Goal: Task Accomplishment & Management: Manage account settings

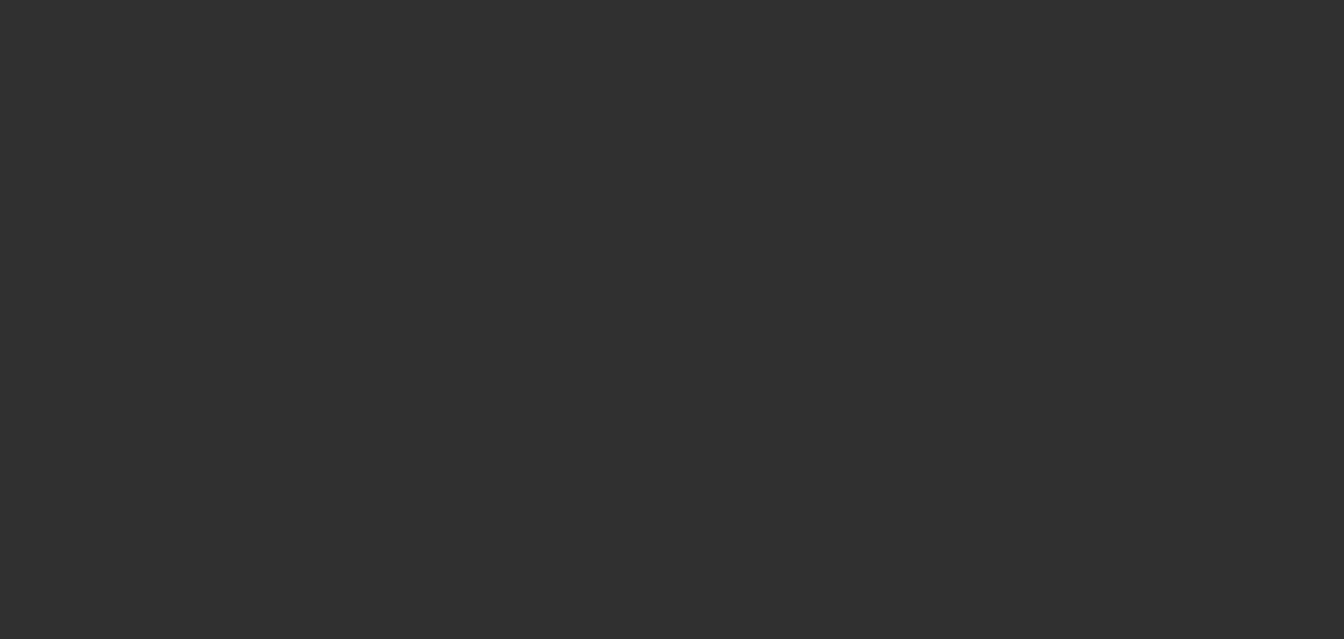
select select "10"
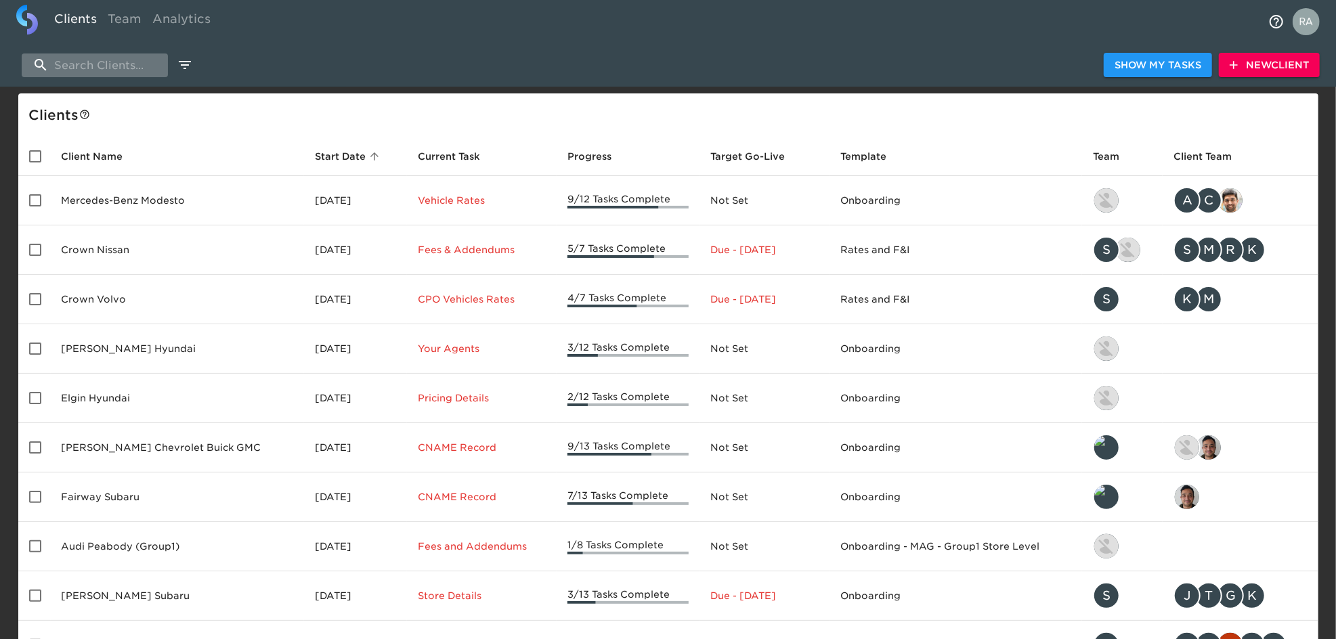
click at [118, 54] on input "search" at bounding box center [95, 66] width 146 height 24
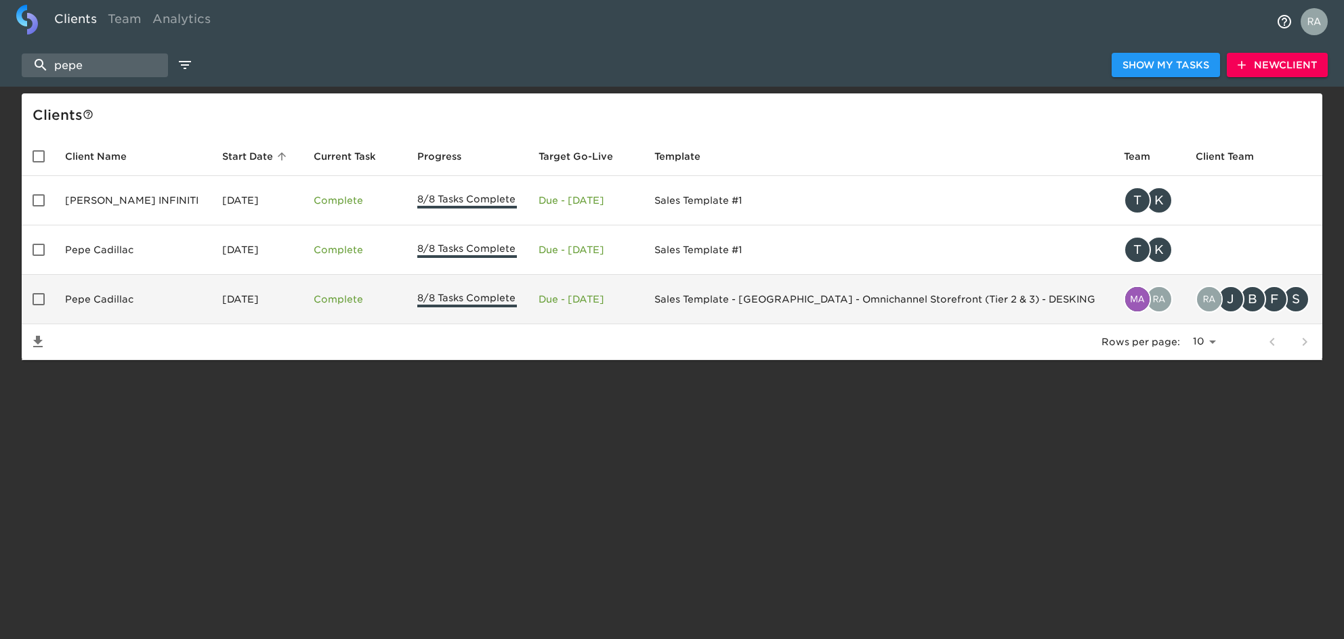
type input "pepe"
click at [135, 291] on td "Pepe Cadillac" at bounding box center [132, 299] width 157 height 49
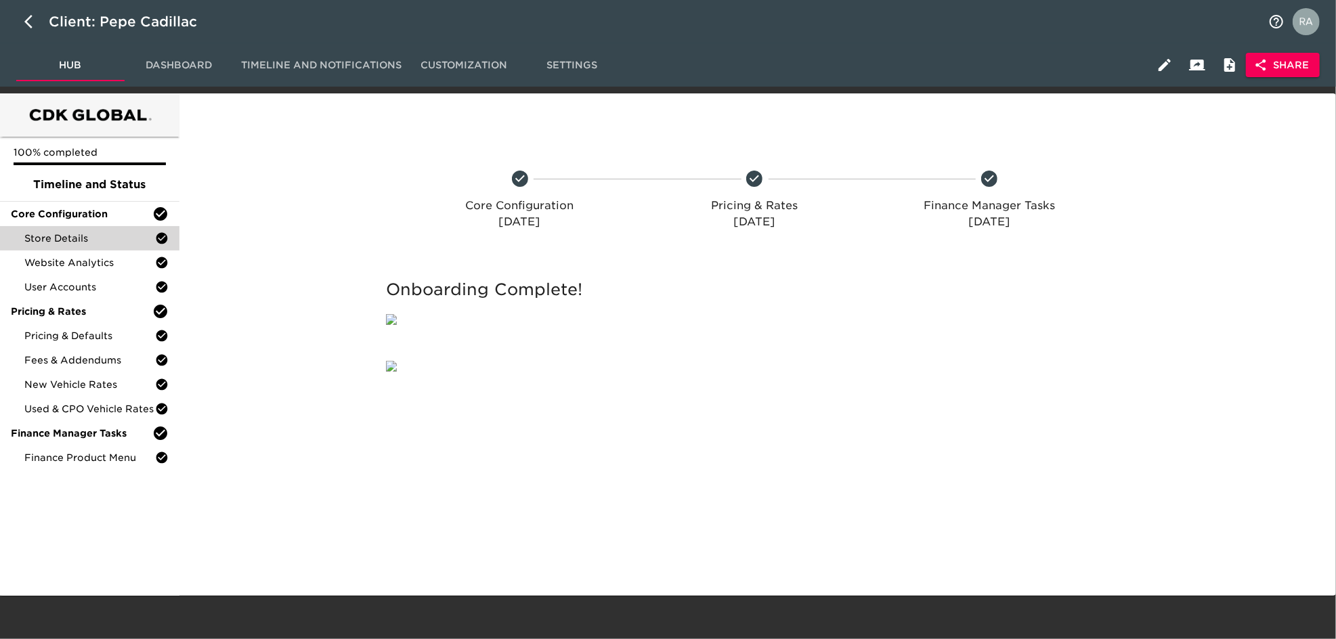
click at [69, 226] on div "Store Details" at bounding box center [90, 238] width 180 height 24
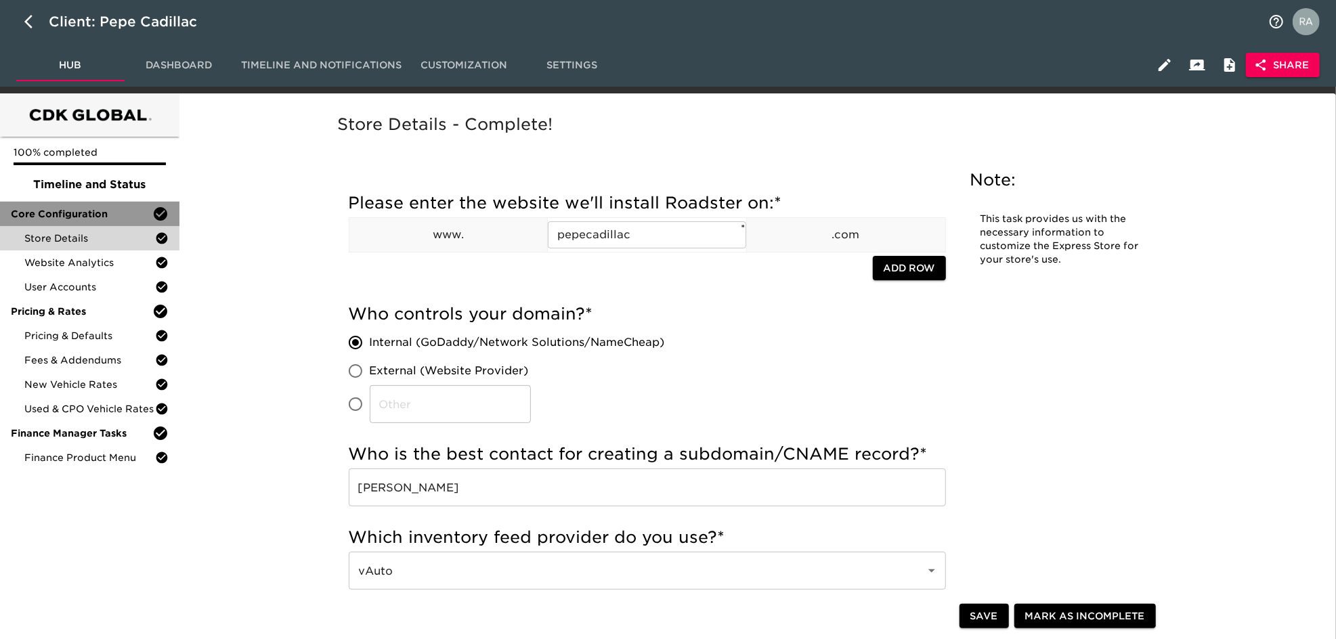
click at [48, 205] on div "Core Configuration" at bounding box center [90, 214] width 180 height 24
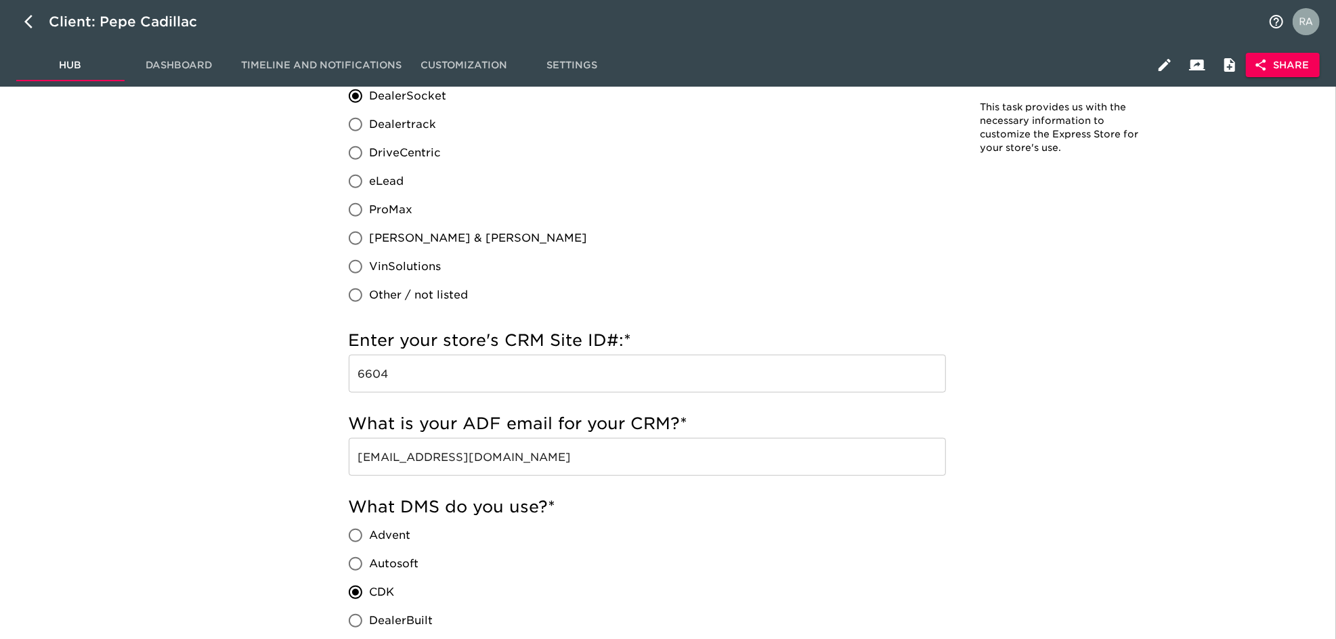
scroll to position [722, 0]
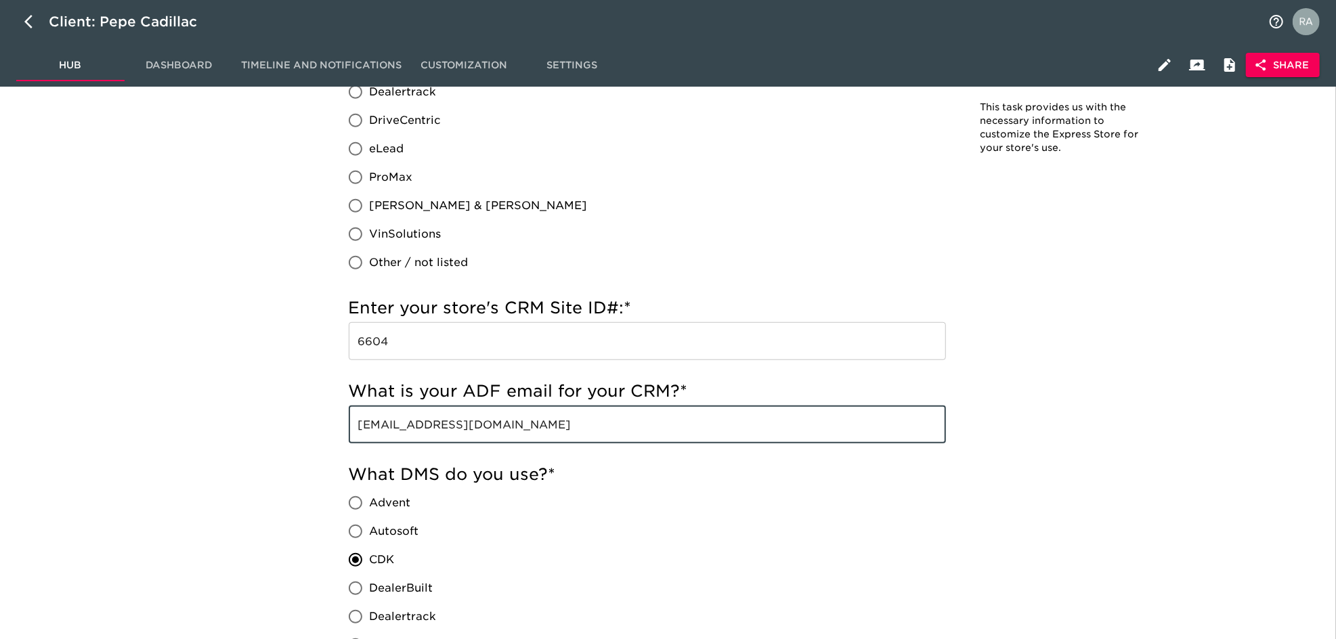
drag, startPoint x: 582, startPoint y: 425, endPoint x: 352, endPoint y: 415, distance: 229.8
click at [352, 415] on input "[EMAIL_ADDRESS][DOMAIN_NAME]" at bounding box center [647, 425] width 597 height 38
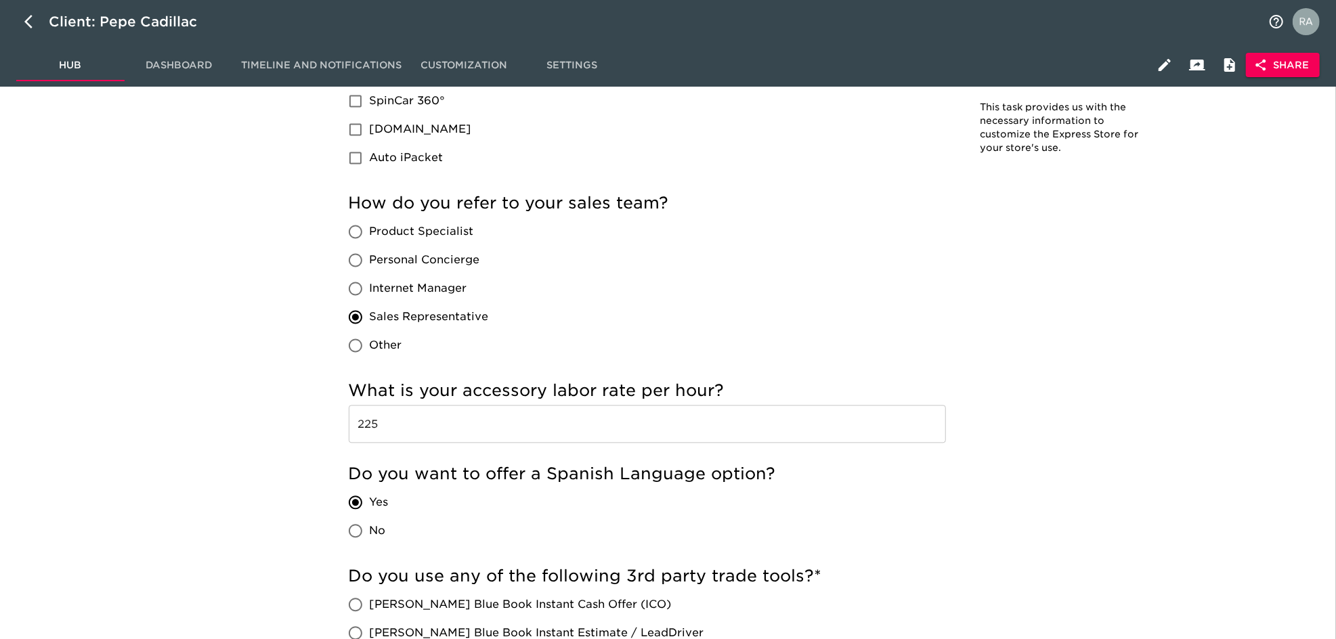
scroll to position [2077, 0]
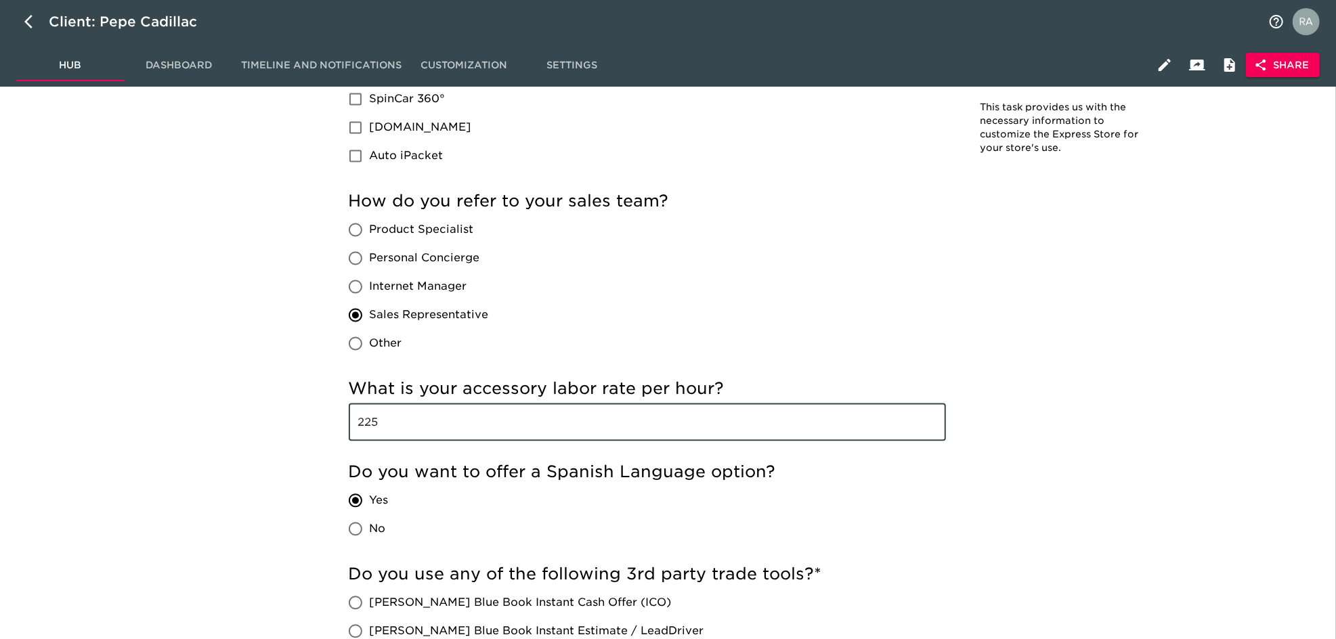
drag, startPoint x: 413, startPoint y: 423, endPoint x: 331, endPoint y: 419, distance: 82.0
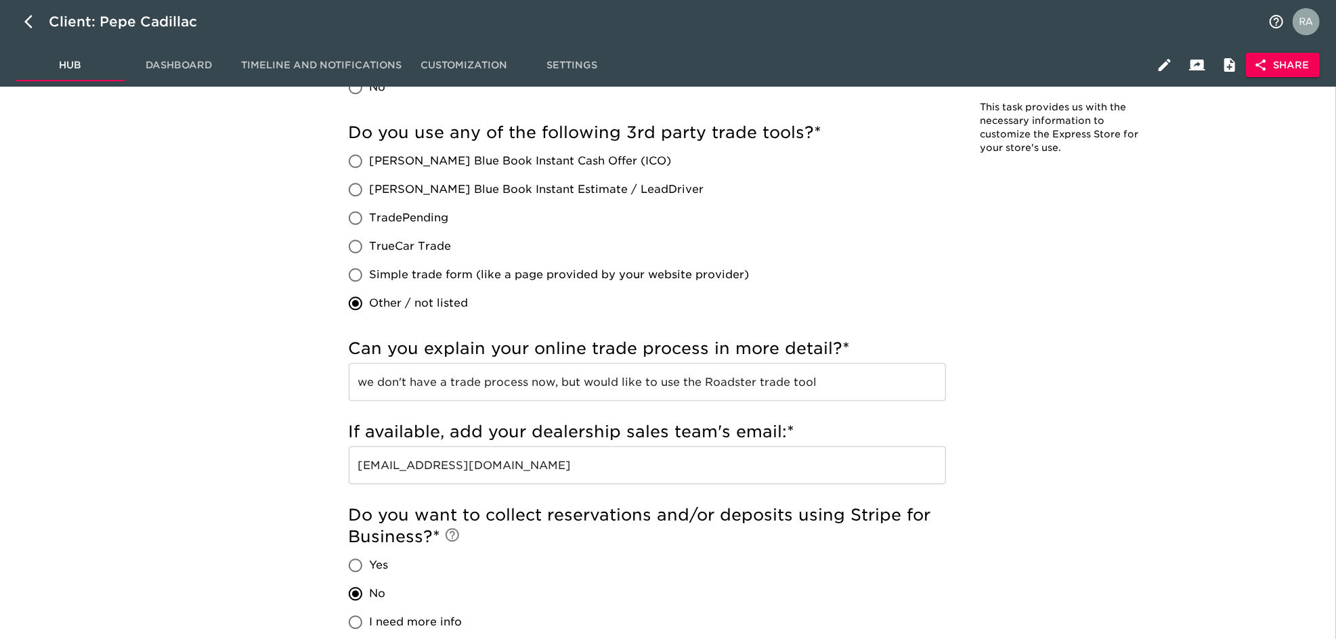
scroll to position [2709, 0]
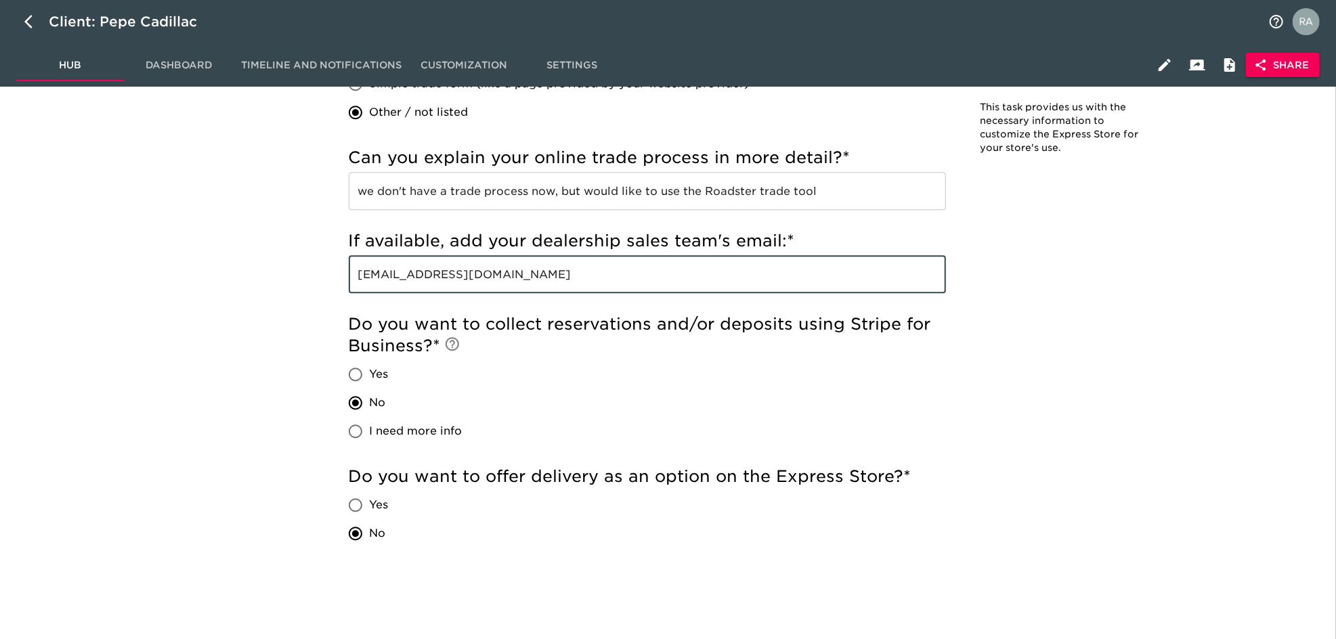
drag, startPoint x: 461, startPoint y: 276, endPoint x: 344, endPoint y: 280, distance: 116.6
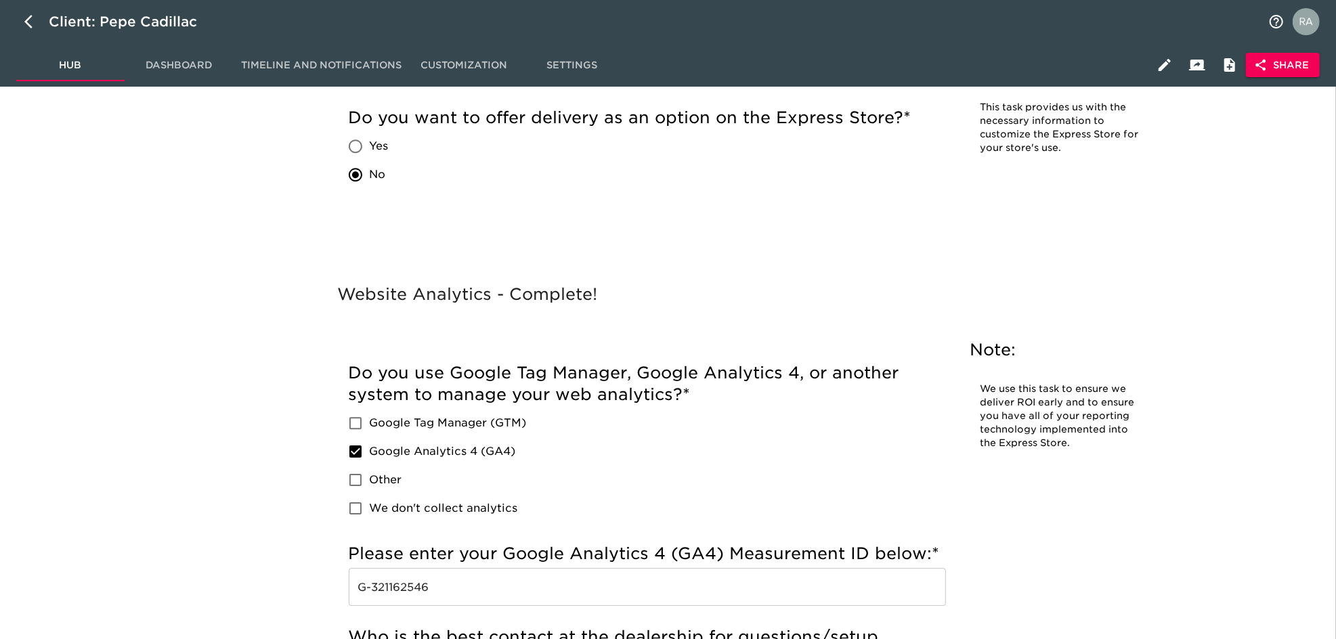
scroll to position [3071, 0]
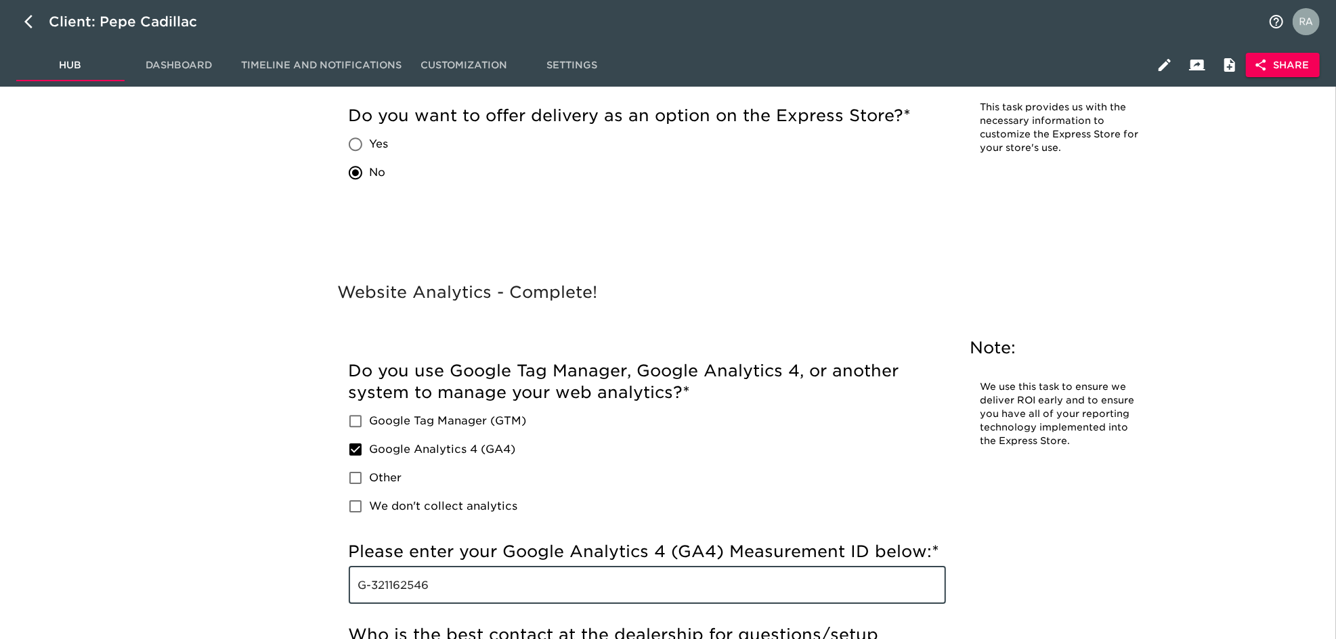
drag, startPoint x: 458, startPoint y: 583, endPoint x: 331, endPoint y: 583, distance: 127.3
click at [331, 583] on div "Website Analytics - Complete! Note: We use this task to ensure we deliver ROI e…" at bounding box center [755, 609] width 867 height 660
drag, startPoint x: 458, startPoint y: 580, endPoint x: 307, endPoint y: 545, distance: 155.1
click at [310, 565] on div "Website Analytics - Complete! Note: We use this task to ensure we deliver ROI e…" at bounding box center [755, 634] width 1147 height 711
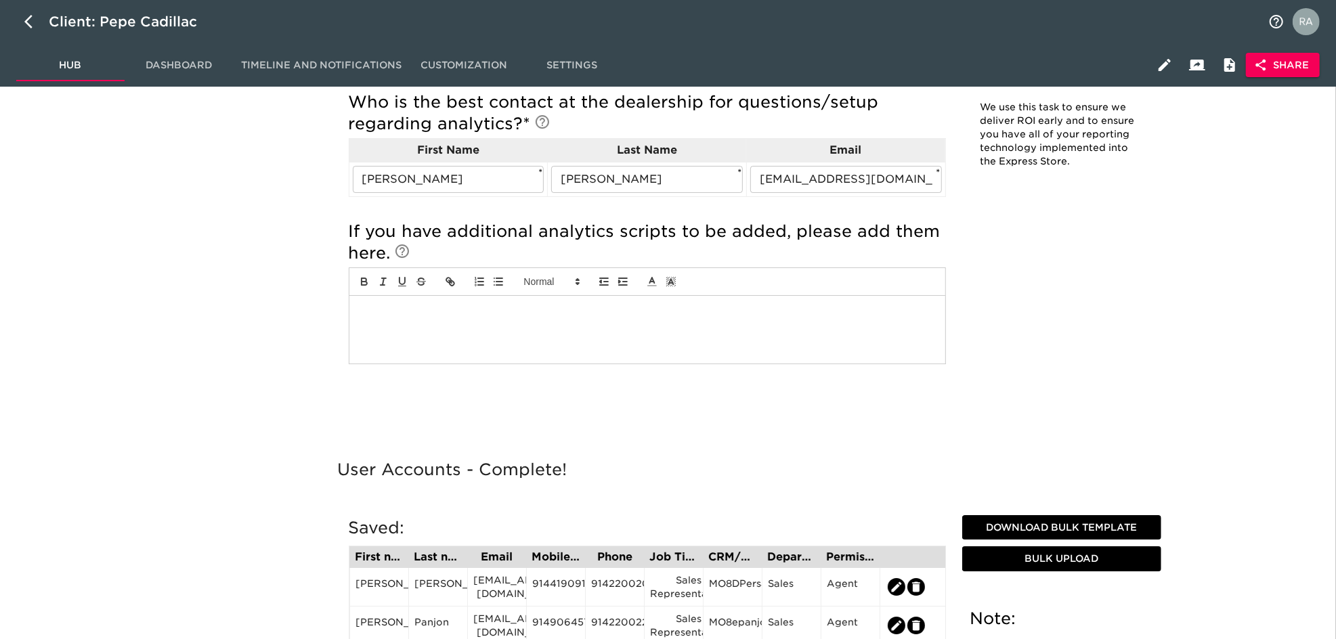
scroll to position [3522, 0]
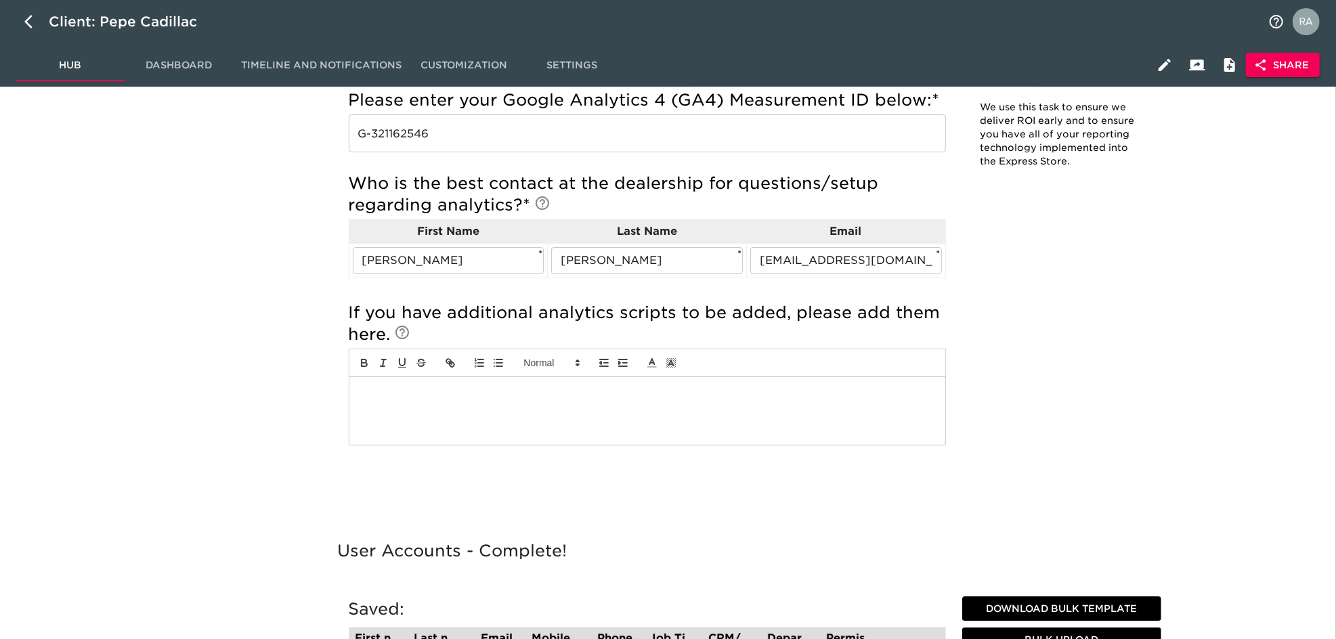
drag, startPoint x: 1332, startPoint y: 421, endPoint x: 1339, endPoint y: 417, distance: 8.8
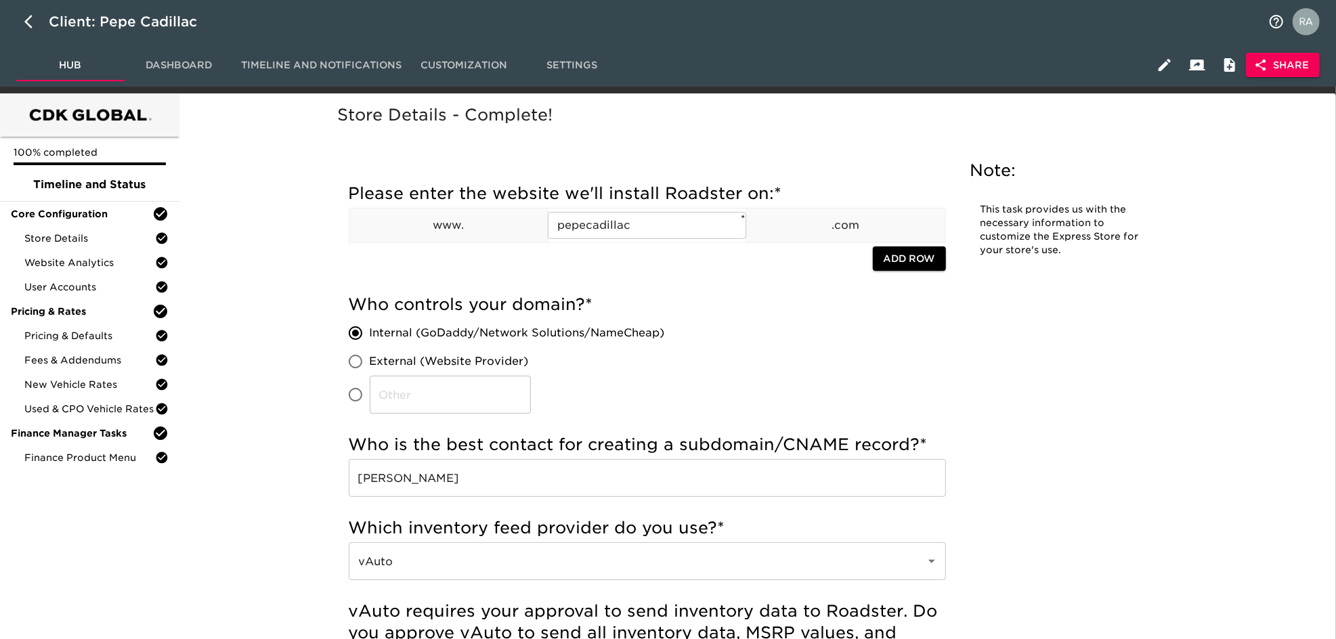
scroll to position [2016, 0]
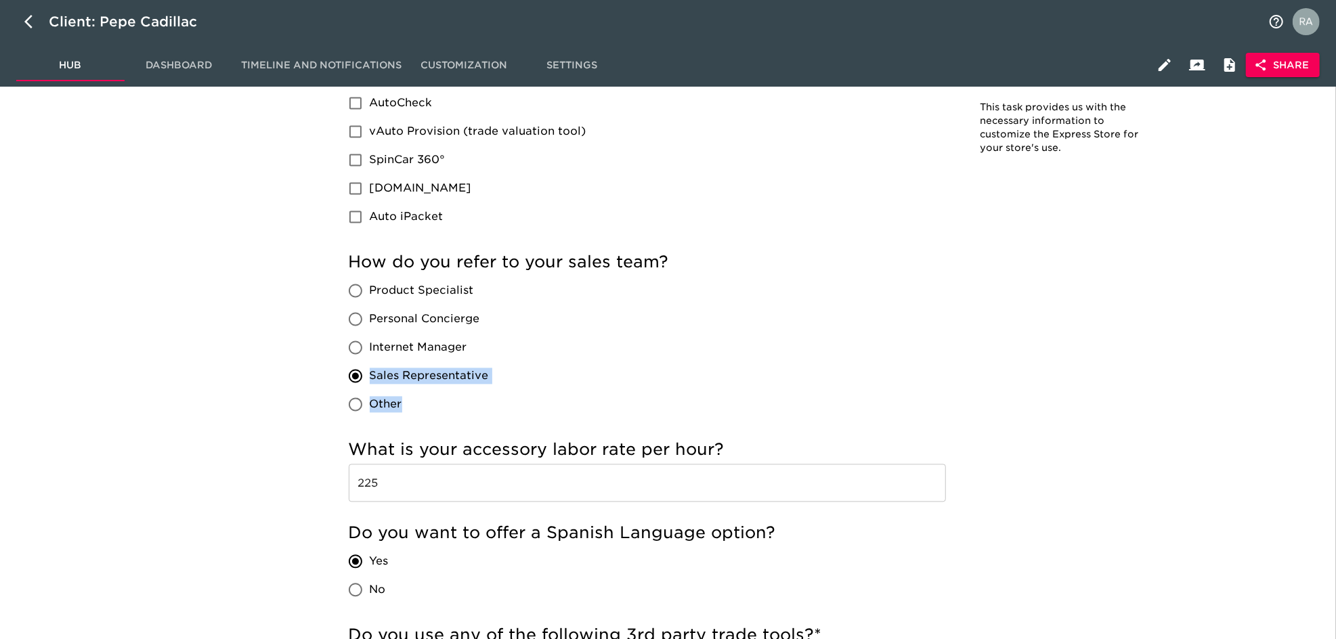
drag, startPoint x: 517, startPoint y: 375, endPoint x: 369, endPoint y: 379, distance: 147.7
click at [369, 379] on div "How do you refer to your sales team? Product Specialist Personal Concierge Inte…" at bounding box center [647, 334] width 597 height 167
click at [625, 393] on div "How do you refer to your sales team? Product Specialist Personal Concierge Inte…" at bounding box center [647, 334] width 597 height 167
drag, startPoint x: 365, startPoint y: 374, endPoint x: 480, endPoint y: 374, distance: 115.2
click at [479, 374] on label "Sales Representative" at bounding box center [415, 376] width 148 height 28
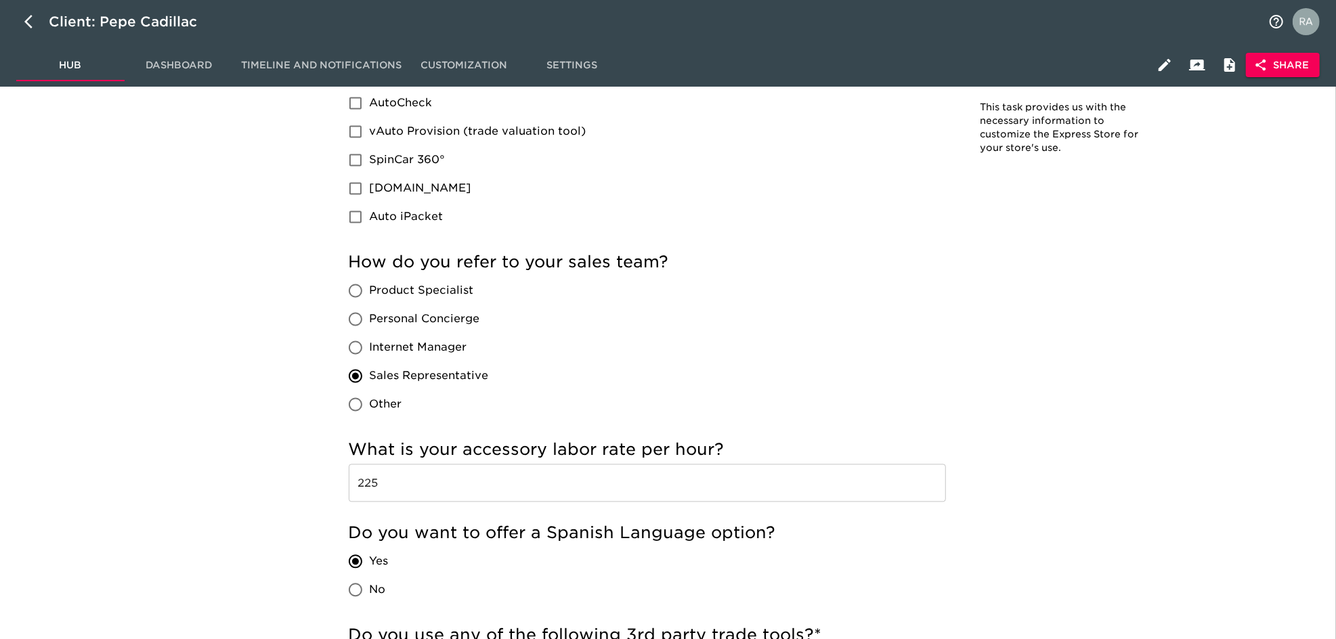
click at [370, 374] on input "Sales Representative" at bounding box center [355, 376] width 28 height 28
drag, startPoint x: 463, startPoint y: 381, endPoint x: 467, endPoint y: 366, distance: 15.3
click at [446, 366] on div "How do you refer to your sales team? Product Specialist Personal Concierge Inte…" at bounding box center [647, 334] width 597 height 167
drag, startPoint x: 568, startPoint y: 375, endPoint x: 522, endPoint y: 379, distance: 46.2
click at [553, 375] on div "How do you refer to your sales team? Product Specialist Personal Concierge Inte…" at bounding box center [647, 334] width 597 height 167
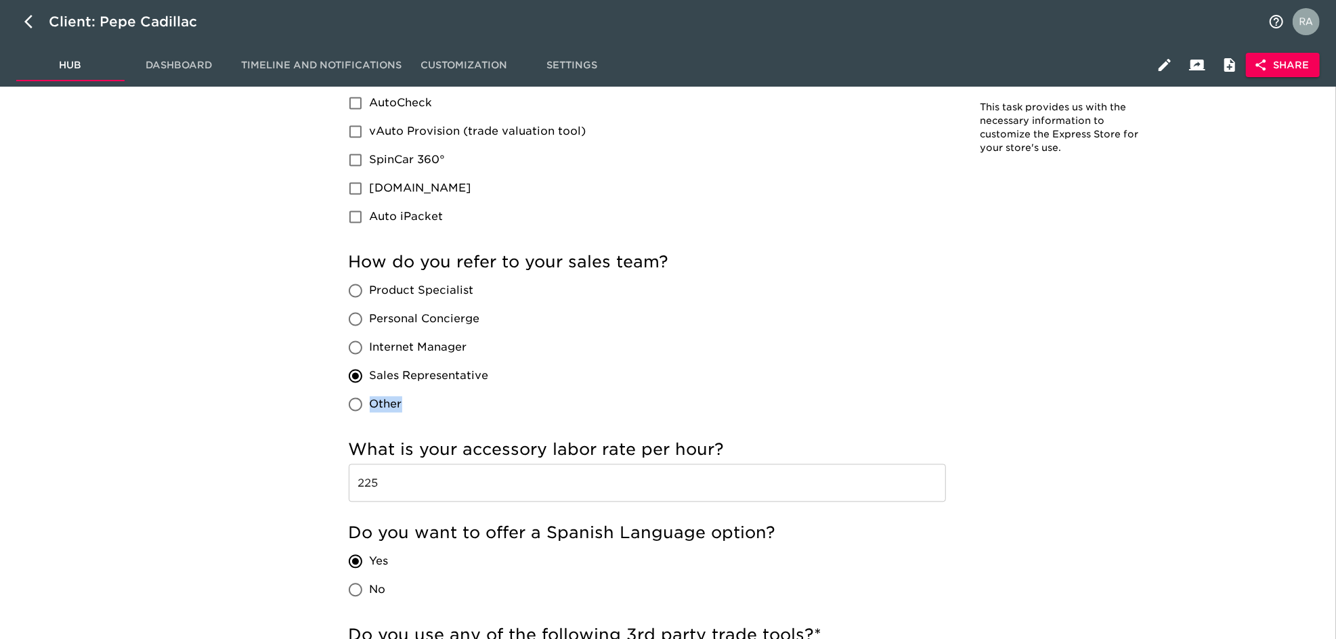
drag, startPoint x: 499, startPoint y: 378, endPoint x: 492, endPoint y: 378, distance: 7.5
click at [492, 378] on div "How do you refer to your sales team? Product Specialist Personal Concierge Inte…" at bounding box center [647, 334] width 597 height 167
click at [505, 362] on div "How do you refer to your sales team? Product Specialist Personal Concierge Inte…" at bounding box center [647, 334] width 597 height 167
drag, startPoint x: 492, startPoint y: 372, endPoint x: 381, endPoint y: 375, distance: 111.1
click at [376, 375] on div "Product Specialist Personal Concierge Internet Manager Sales Representative Oth…" at bounding box center [424, 347] width 151 height 142
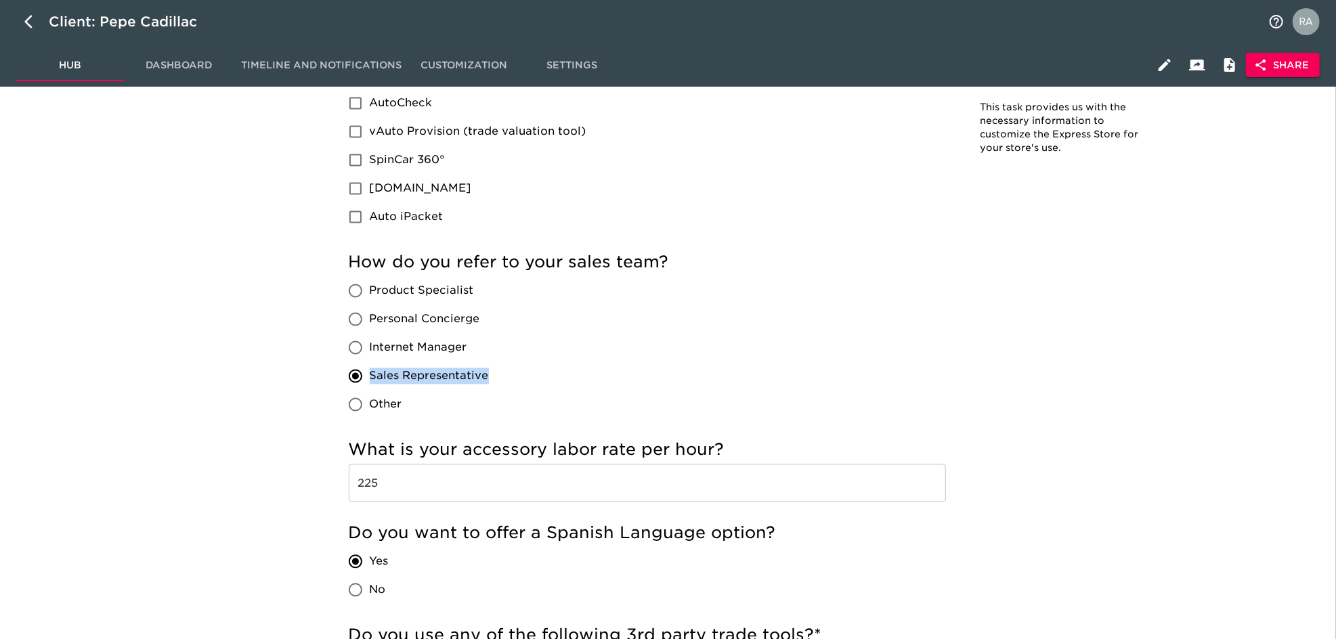
copy span "Sales Representative"
drag, startPoint x: 528, startPoint y: 370, endPoint x: 461, endPoint y: 360, distance: 67.7
click at [446, 360] on div "How do you refer to your sales team? Product Specialist Personal Concierge Inte…" at bounding box center [647, 334] width 597 height 167
drag, startPoint x: 545, startPoint y: 371, endPoint x: 507, endPoint y: 377, distance: 38.5
click at [545, 371] on div "How do you refer to your sales team? Product Specialist Personal Concierge Inte…" at bounding box center [647, 334] width 597 height 167
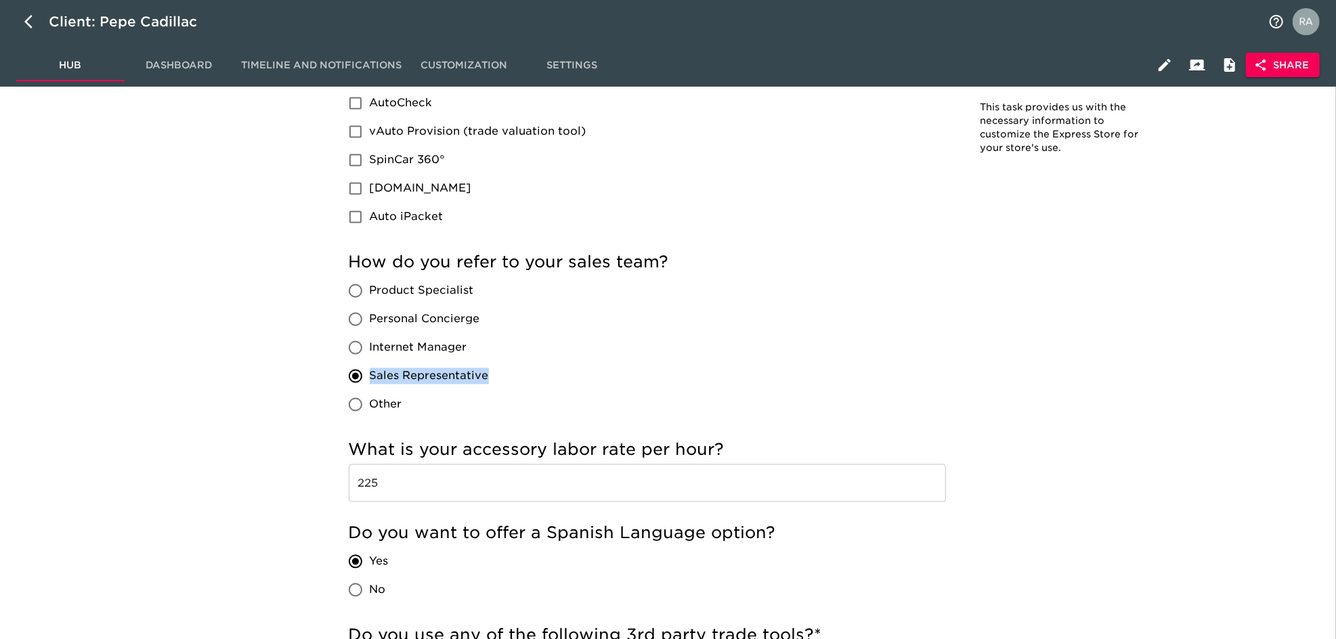
drag, startPoint x: 490, startPoint y: 377, endPoint x: 372, endPoint y: 376, distance: 118.5
click at [372, 376] on div "Product Specialist Personal Concierge Internet Manager Sales Representative Oth…" at bounding box center [424, 347] width 151 height 142
copy span "Sales Representative"
